Goal: Task Accomplishment & Management: Manage account settings

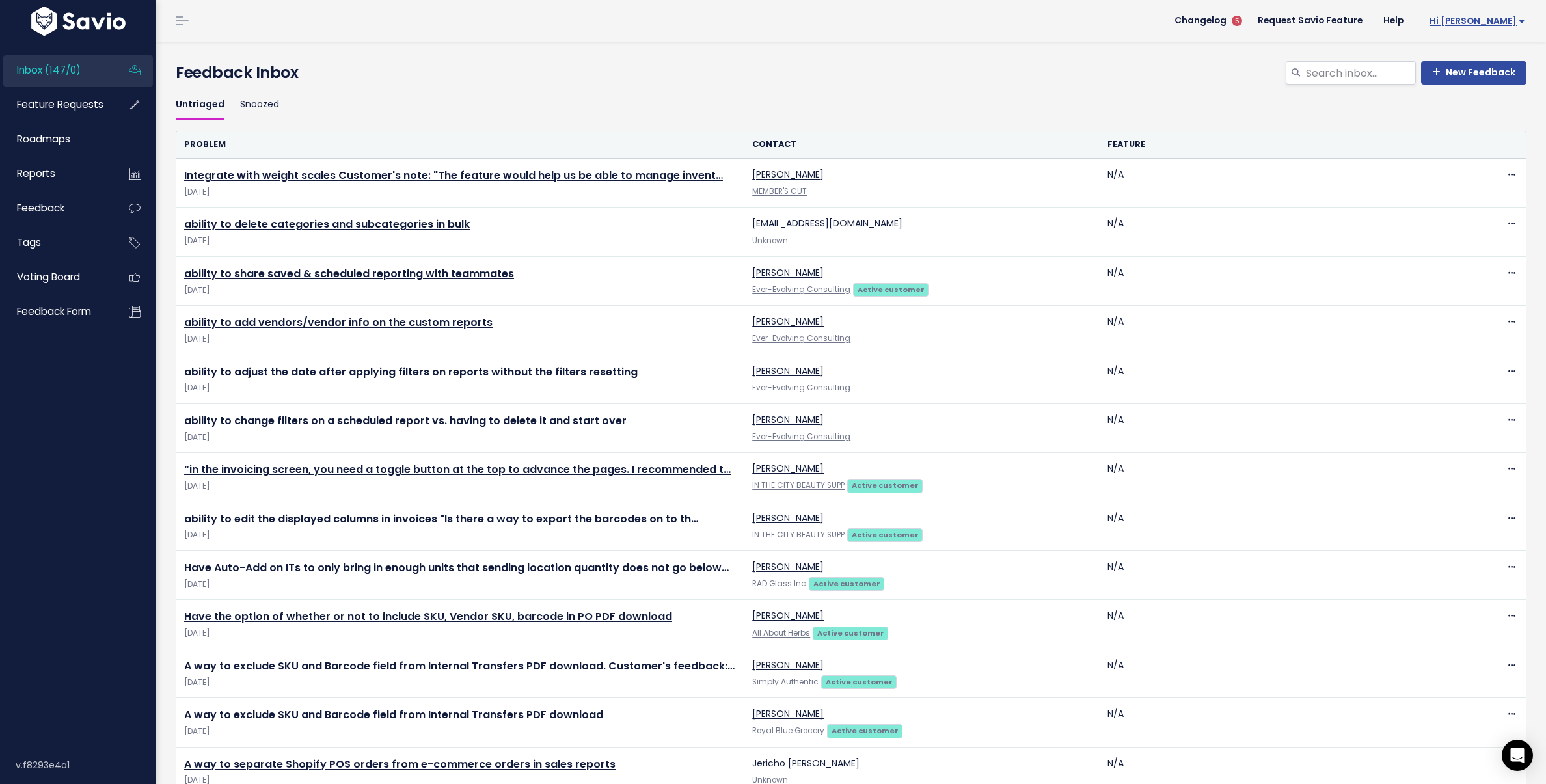
click at [1493, 21] on span "Hi [PERSON_NAME]" at bounding box center [1478, 21] width 96 height 10
click at [1449, 99] on link "Integrations" at bounding box center [1483, 109] width 96 height 25
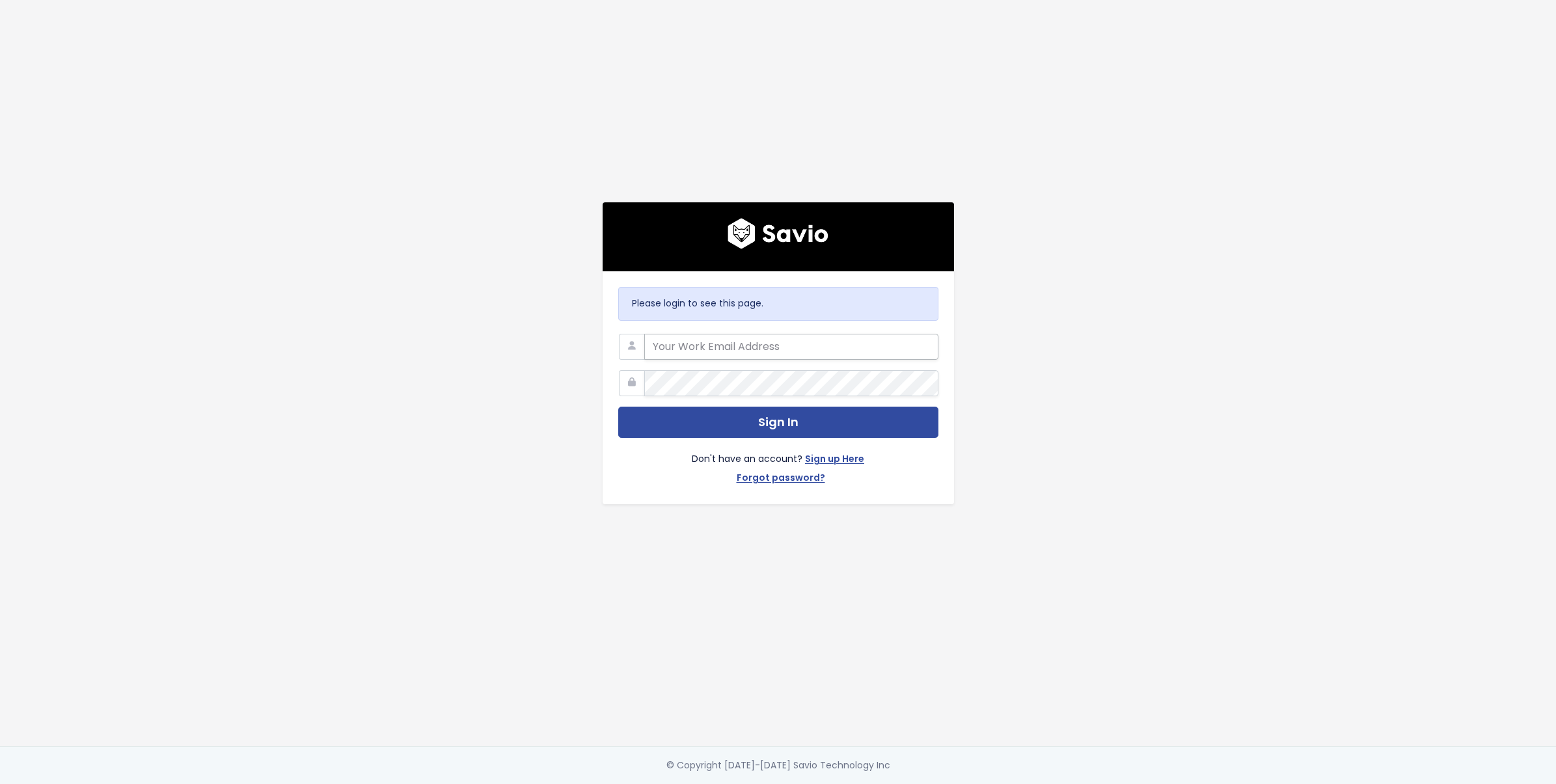
click at [807, 343] on input "email" at bounding box center [791, 347] width 294 height 26
click at [911, 783] on com-1password-button at bounding box center [778, 784] width 1556 height 0
type input "hannah.holmgren@shopventory.com"
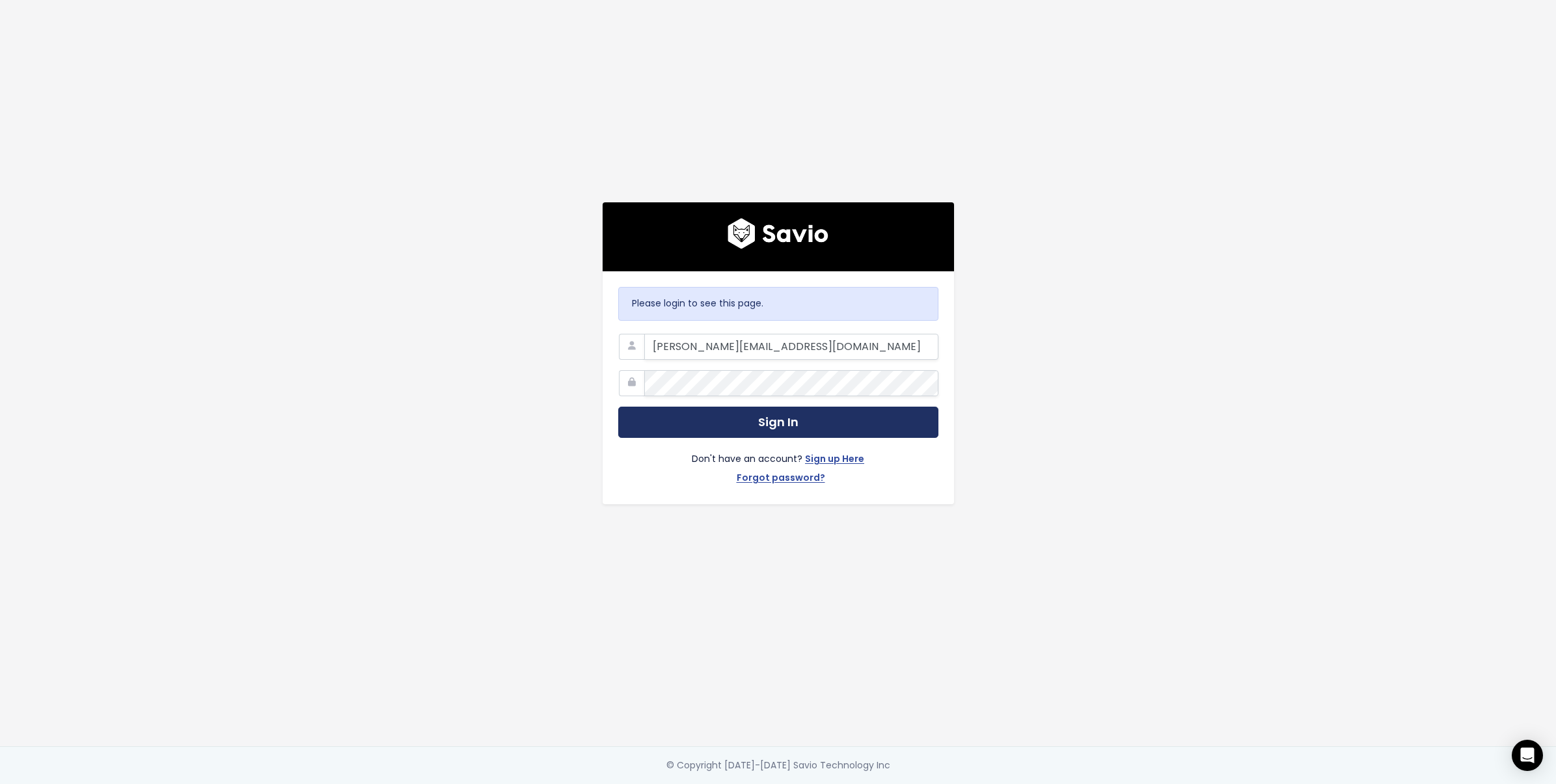
click at [700, 422] on button "Sign In" at bounding box center [778, 422] width 320 height 32
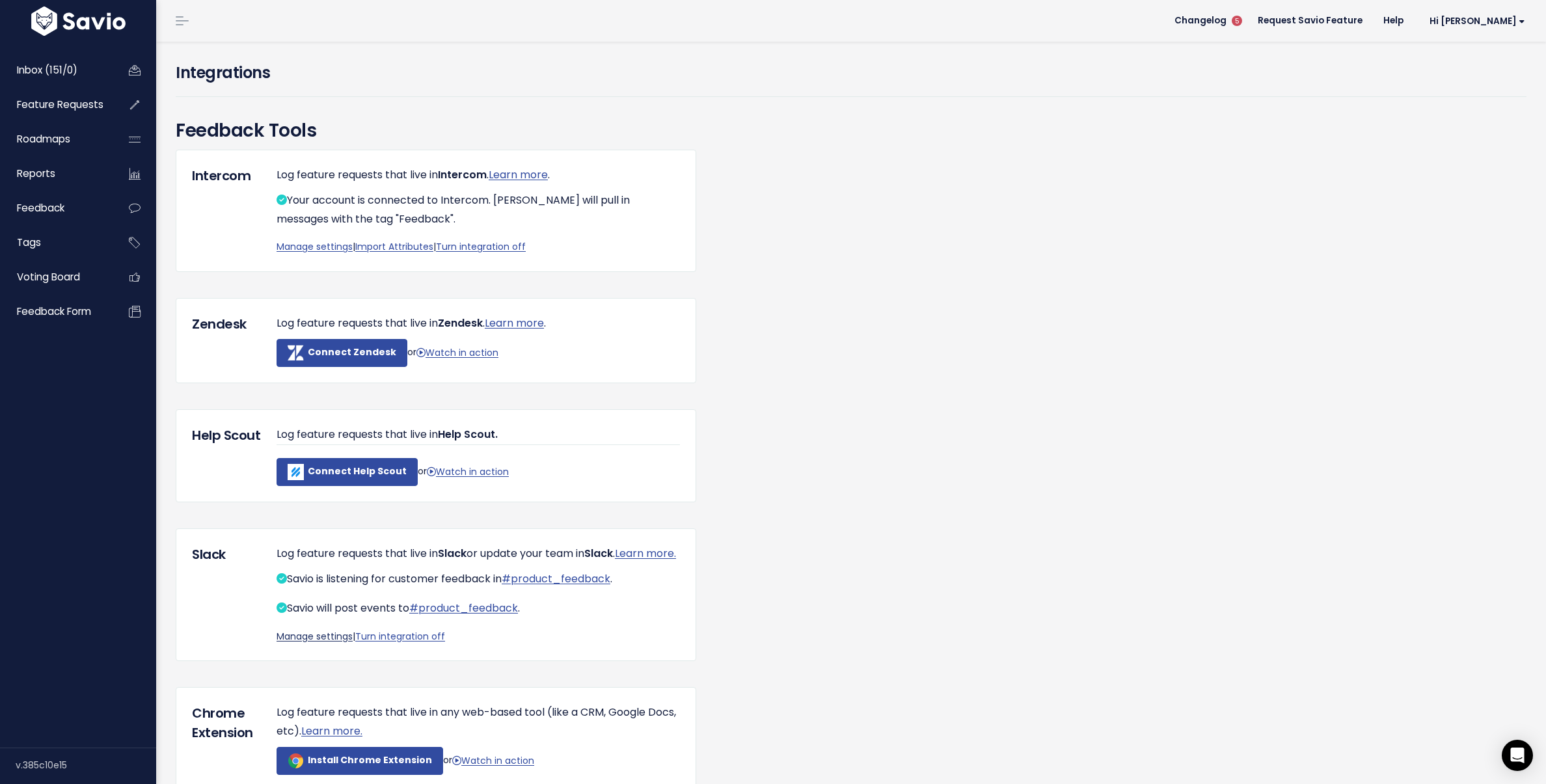
click at [330, 643] on link "Manage settings" at bounding box center [315, 636] width 76 height 13
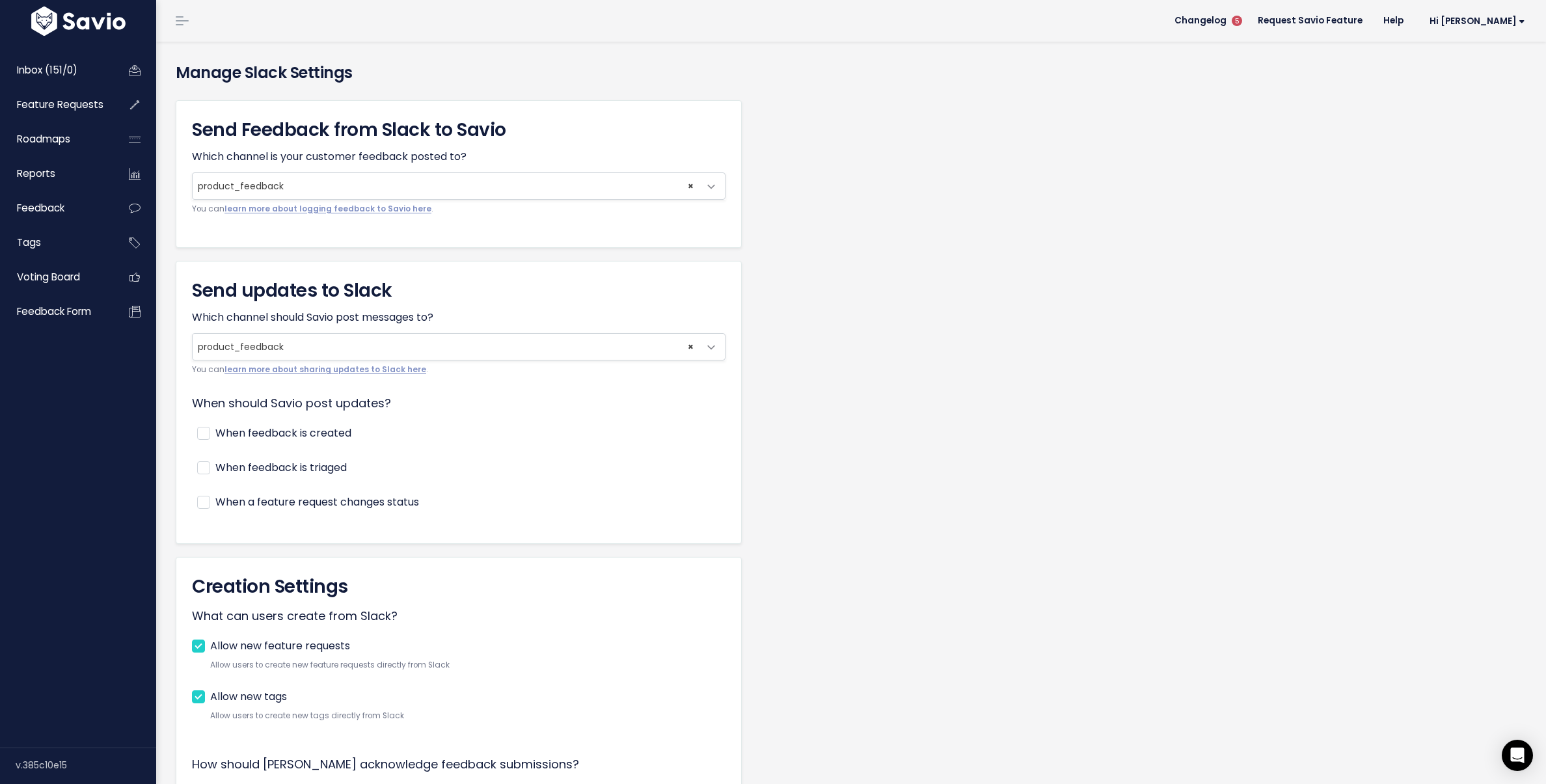
click at [282, 430] on label "When feedback is created" at bounding box center [284, 433] width 136 height 19
click at [224, 430] on input "When feedback is created" at bounding box center [220, 428] width 9 height 9
checkbox input "true"
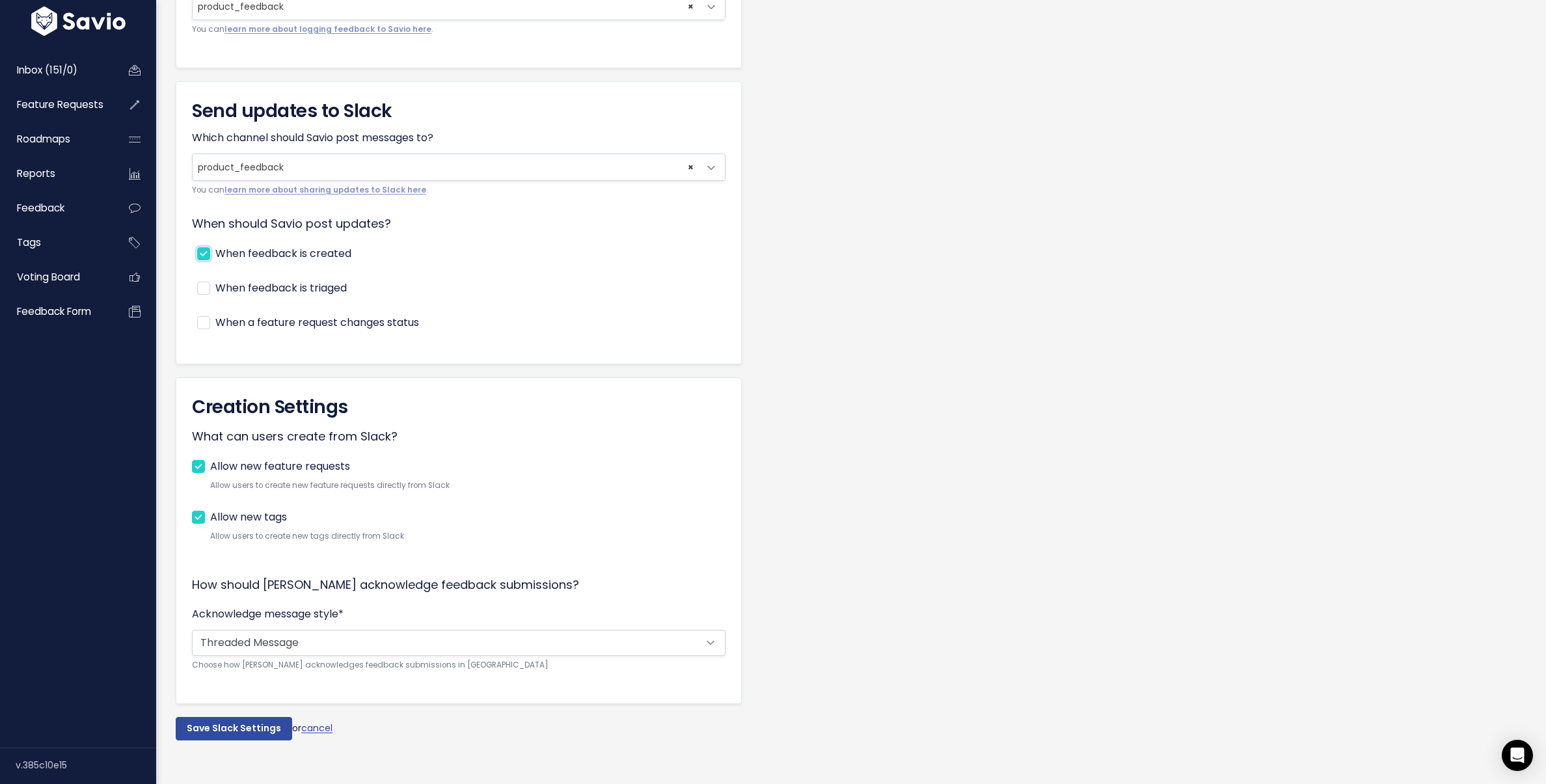
scroll to position [196, 0]
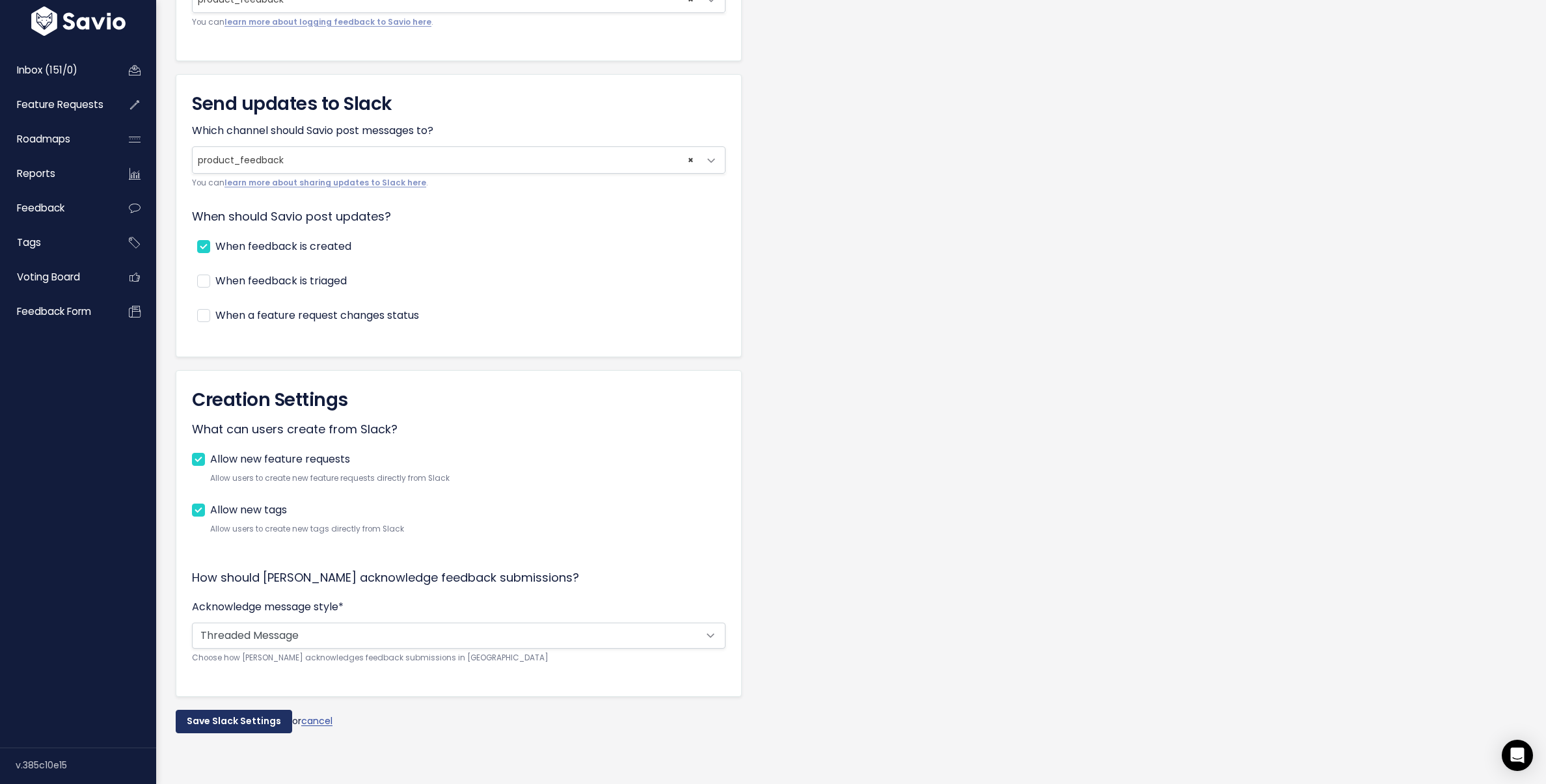
click at [249, 714] on input "Save Slack Settings" at bounding box center [234, 721] width 117 height 24
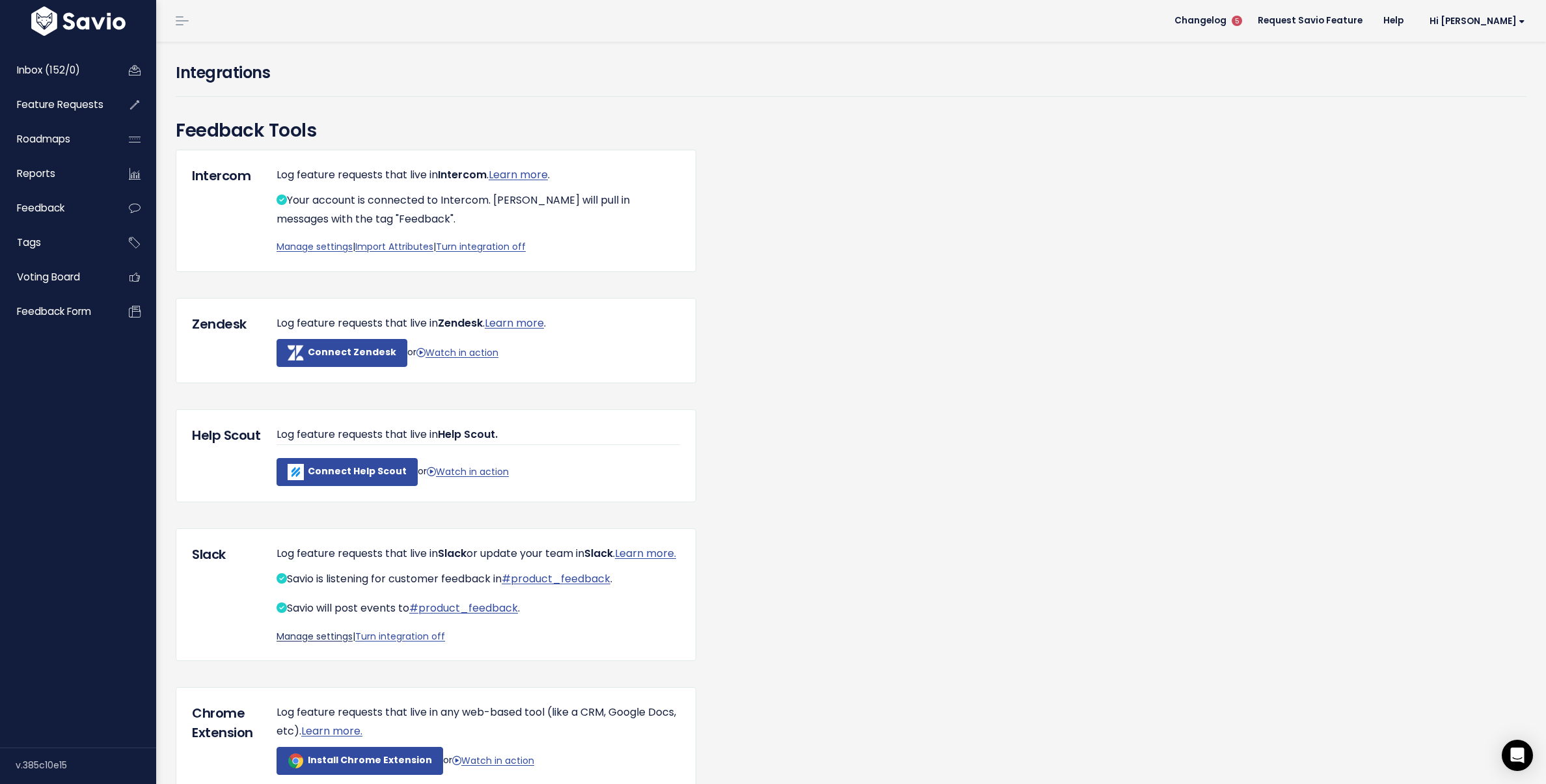
click at [313, 643] on link "Manage settings" at bounding box center [315, 636] width 76 height 13
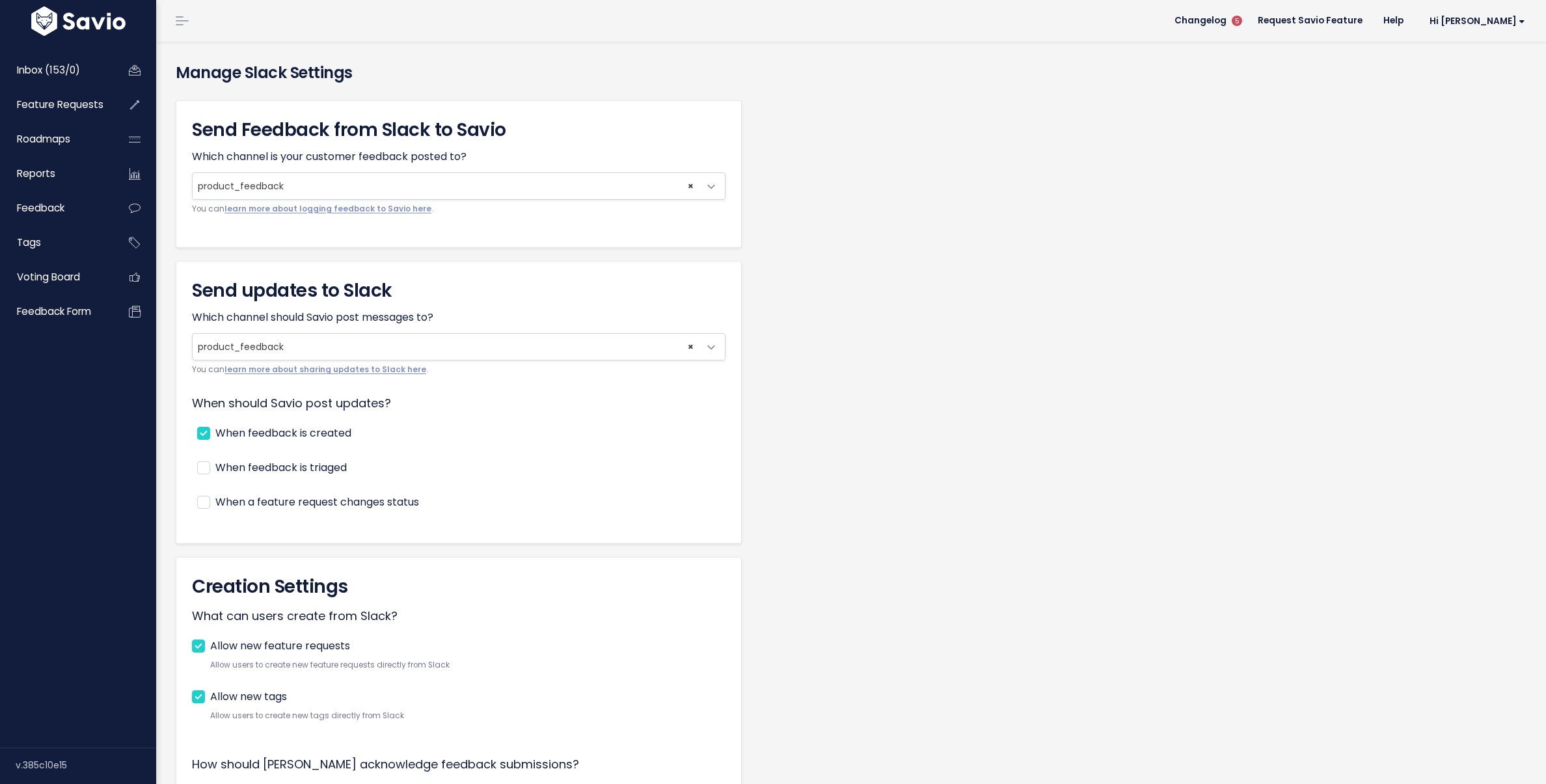
click at [269, 432] on label "When feedback is created" at bounding box center [284, 433] width 136 height 19
click at [224, 432] on input "When feedback is created" at bounding box center [220, 428] width 9 height 9
checkbox input "false"
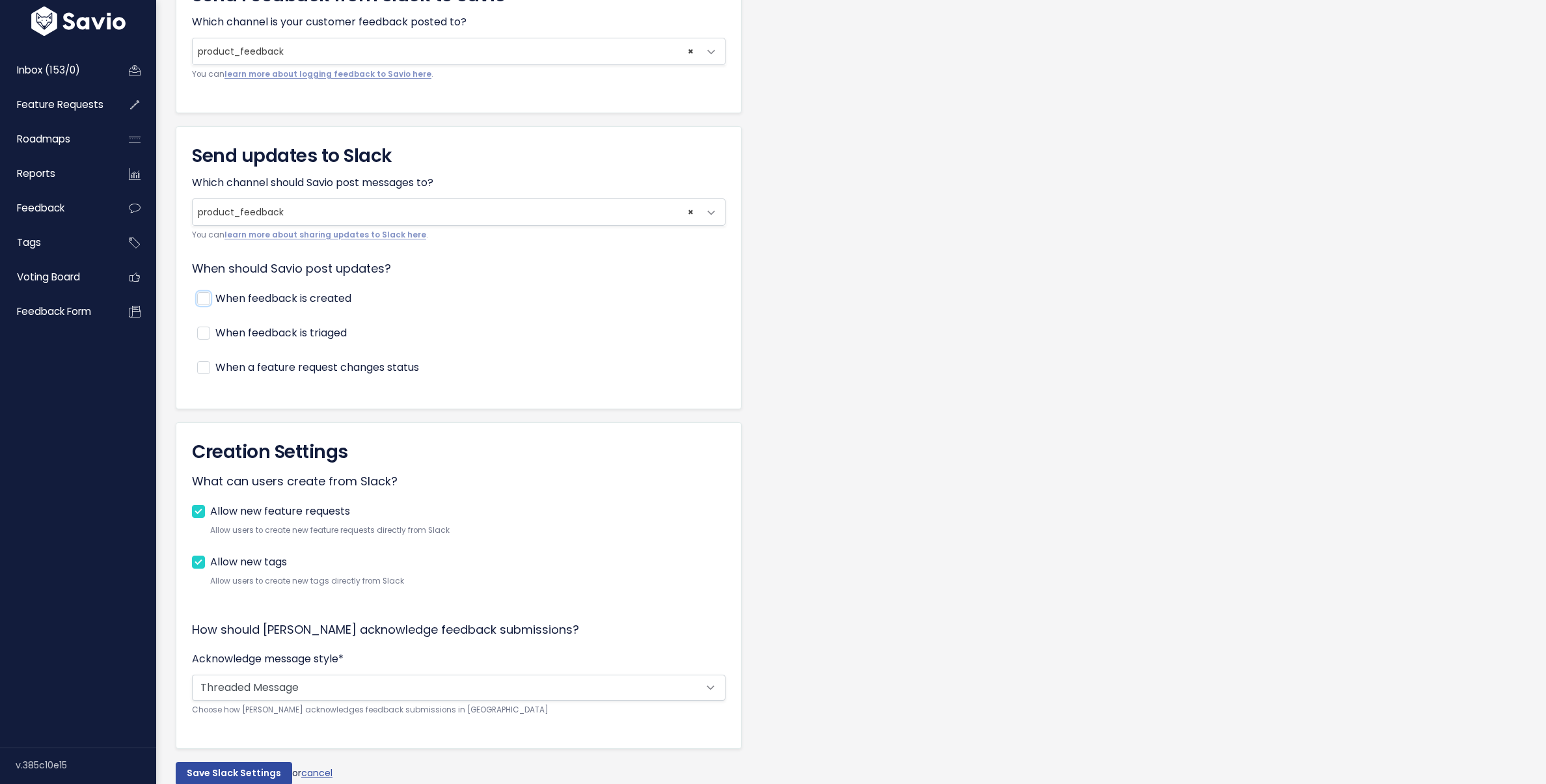
scroll to position [196, 0]
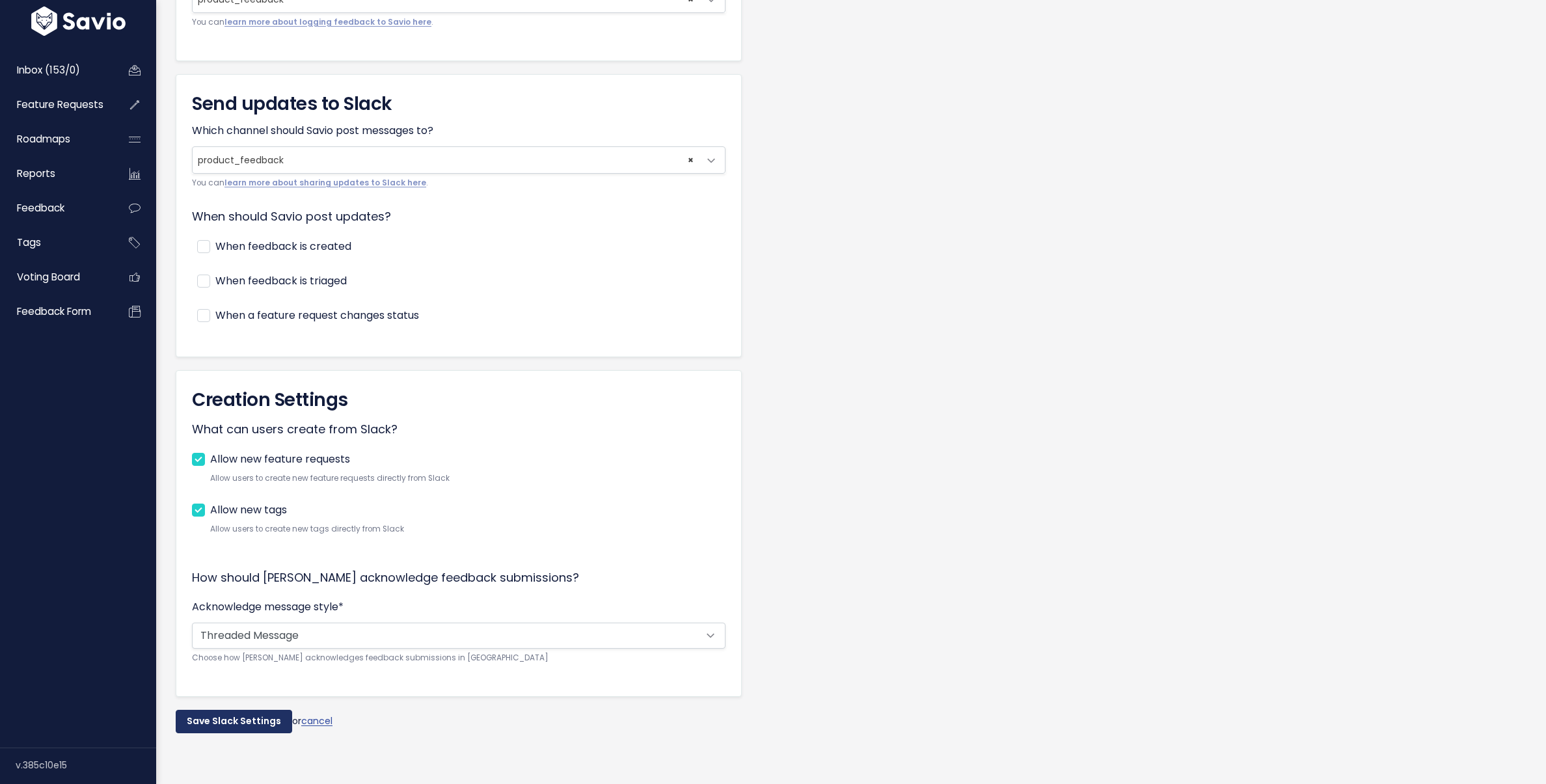
click at [241, 710] on input "Save Slack Settings" at bounding box center [234, 721] width 117 height 24
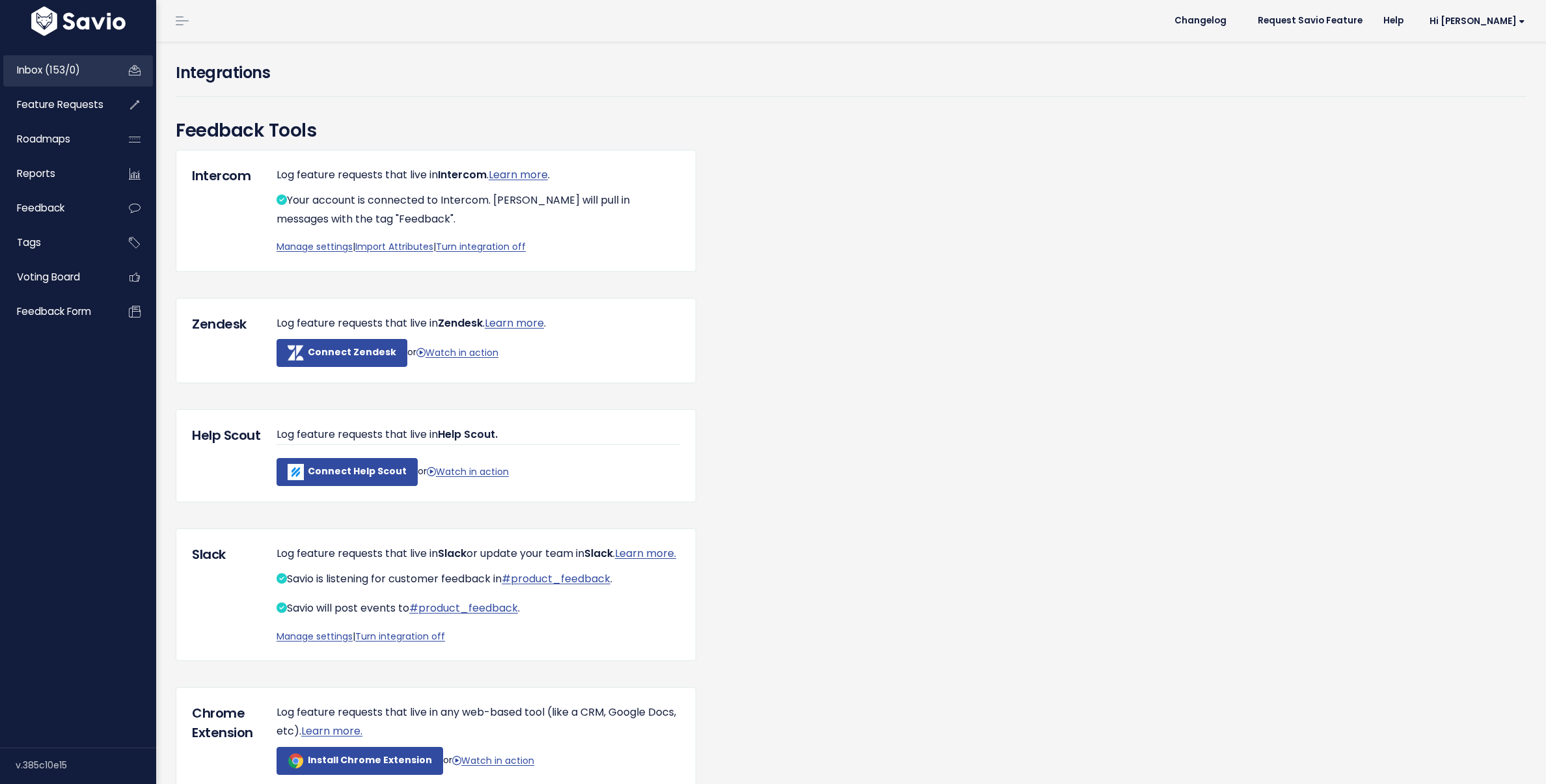
click at [89, 82] on link "Inbox (153/0)" at bounding box center [56, 70] width 105 height 30
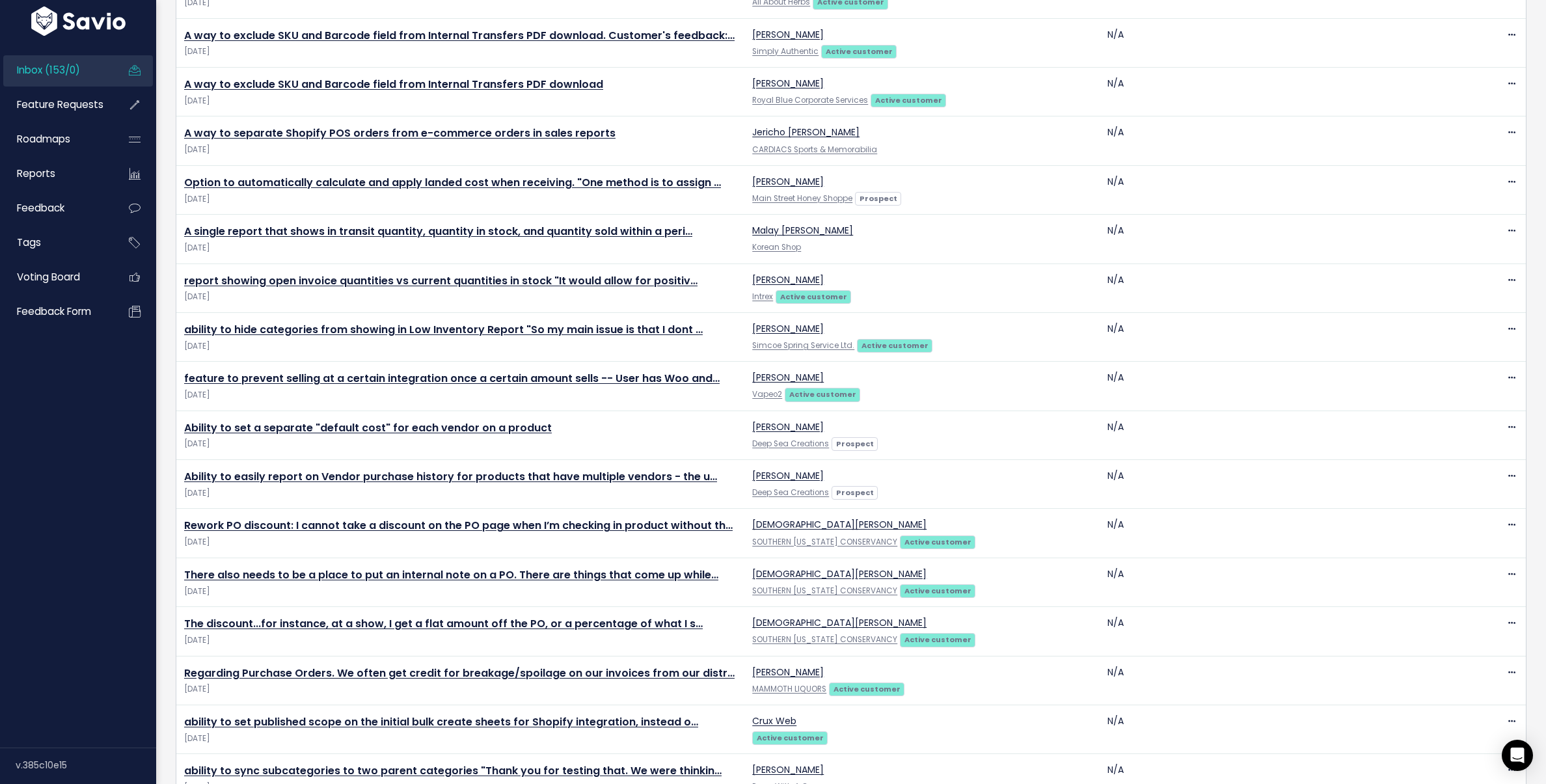
scroll to position [1022, 0]
